Goal: Find specific page/section: Find specific page/section

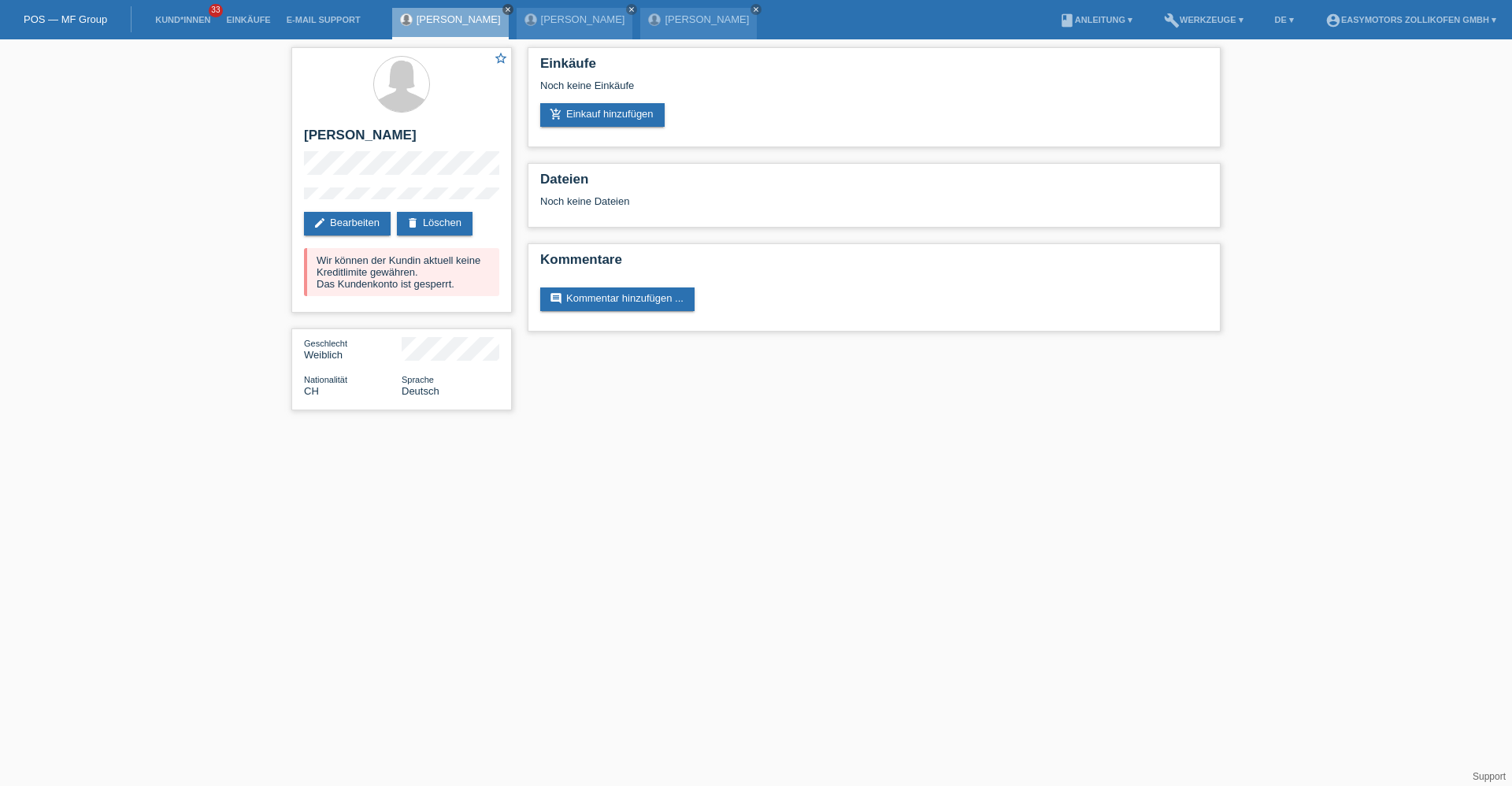
click at [504, 7] on icon "close" at bounding box center [508, 9] width 8 height 8
click at [508, 8] on icon "close" at bounding box center [508, 9] width 8 height 8
click at [483, 3] on div "[PERSON_NAME] close" at bounding box center [454, 19] width 125 height 39
click at [504, 7] on icon "close" at bounding box center [508, 9] width 8 height 8
click at [41, 13] on div "POS — MF Group" at bounding box center [65, 19] width 131 height 26
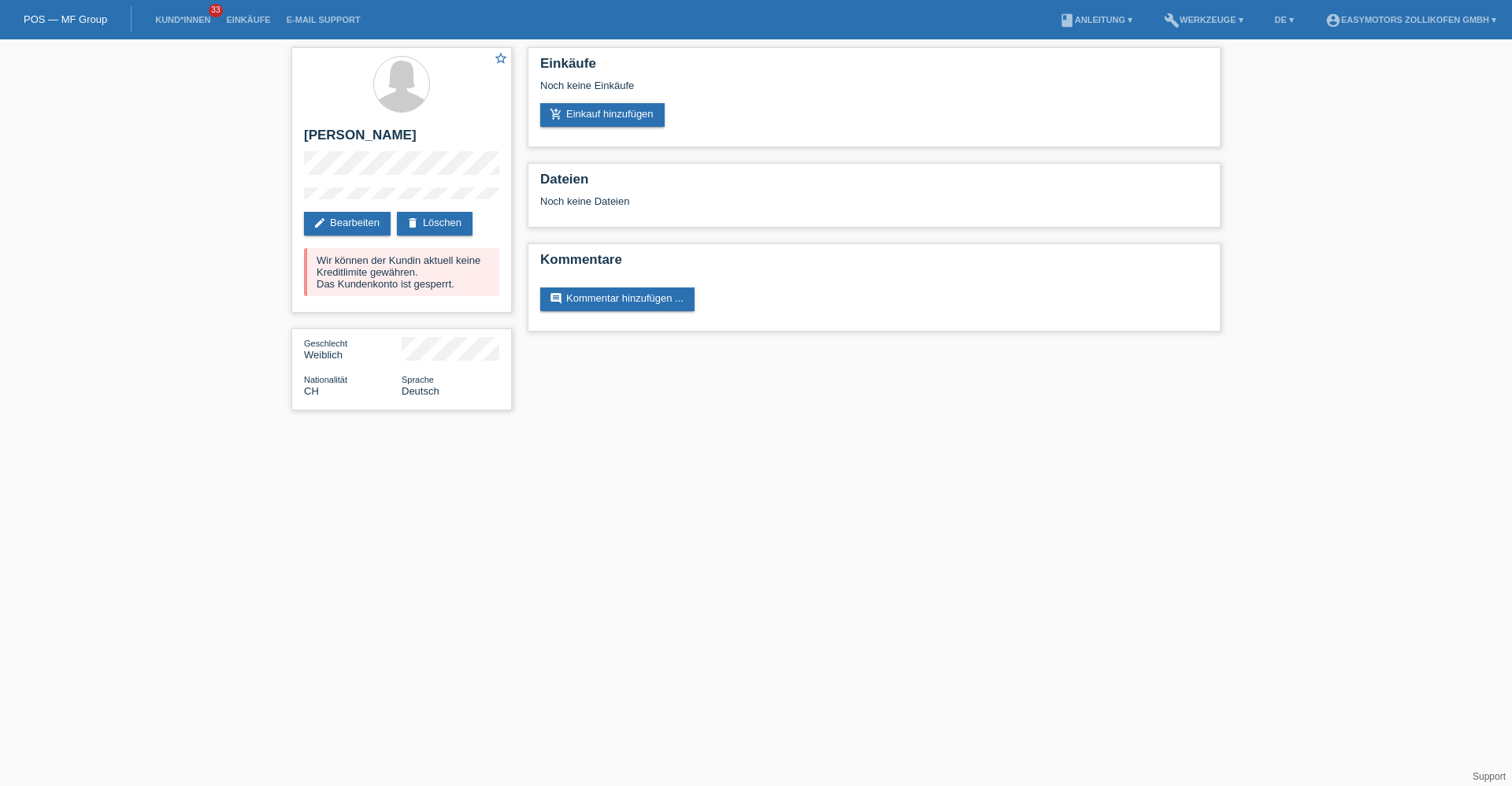
click at [41, 16] on link "POS — MF Group" at bounding box center [65, 19] width 84 height 12
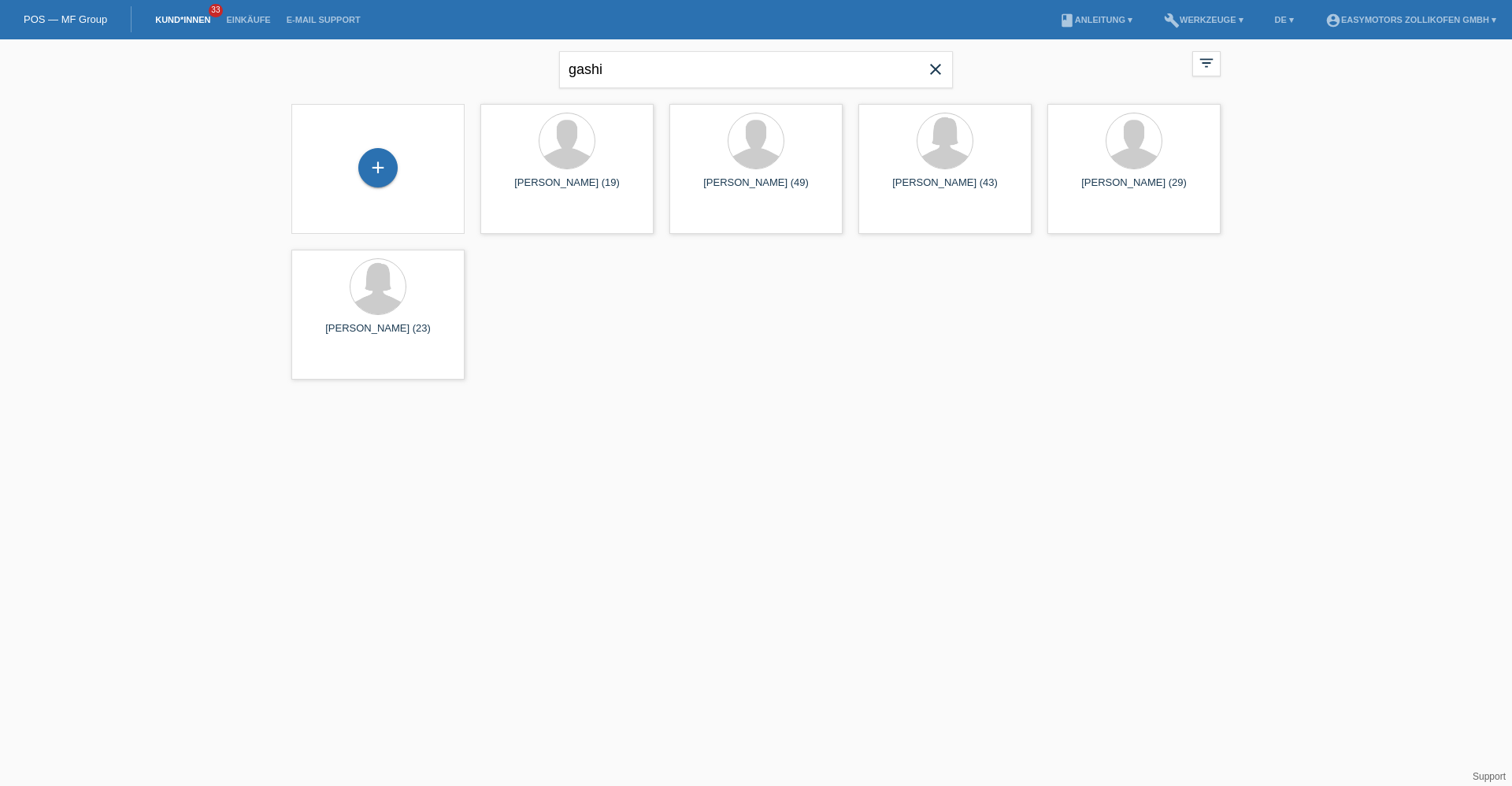
click at [931, 74] on icon "close" at bounding box center [936, 69] width 19 height 19
